Goal: Navigation & Orientation: Find specific page/section

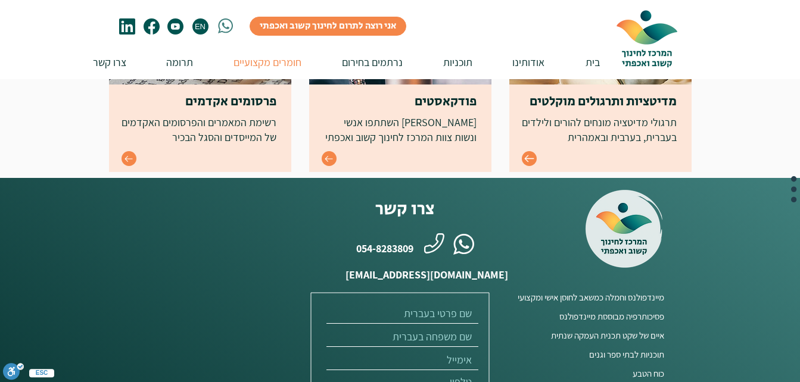
click at [529, 154] on icon "Go to" at bounding box center [529, 159] width 10 height 10
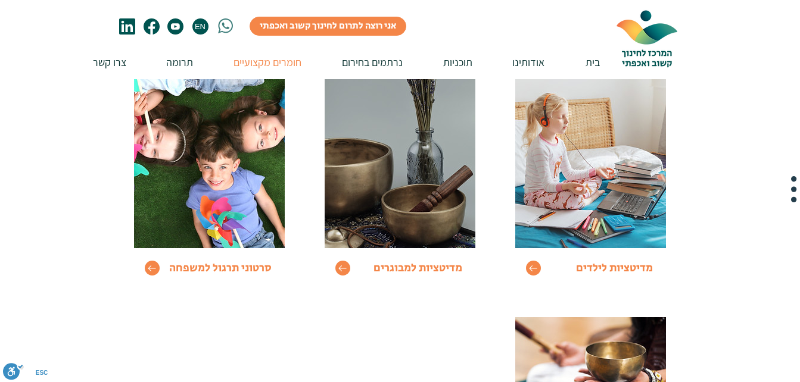
scroll to position [168, 0]
click at [345, 271] on icon "Go to" at bounding box center [343, 268] width 10 height 10
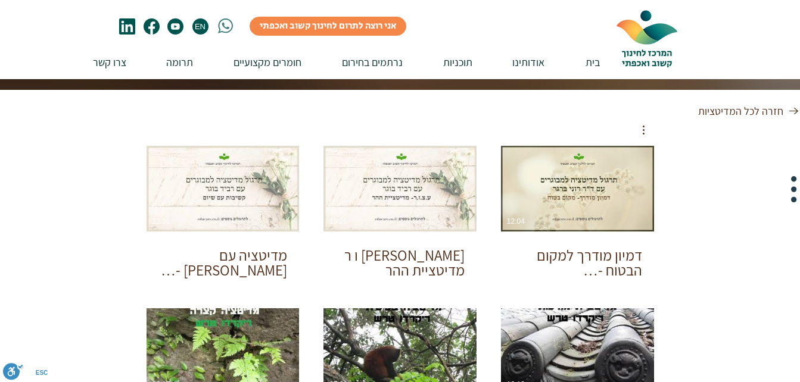
scroll to position [157, 0]
